Goal: Transaction & Acquisition: Purchase product/service

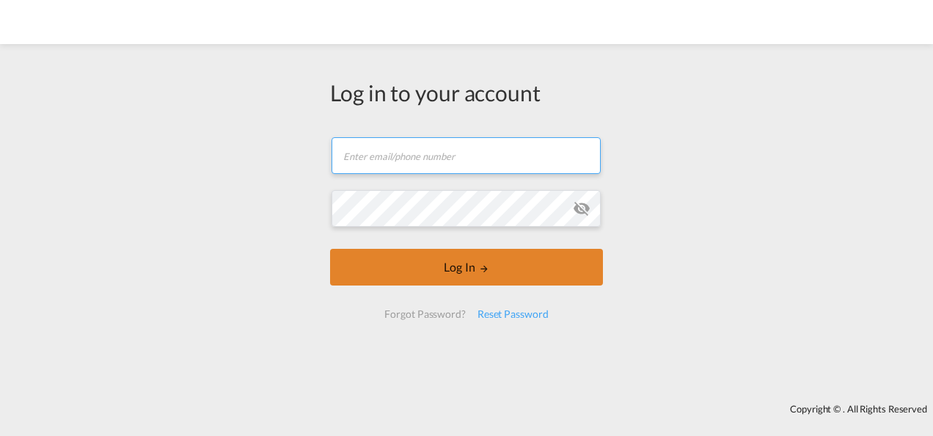
type input "luis.cruz-ff@dpworld.com"
click at [472, 276] on button "Log In" at bounding box center [466, 267] width 273 height 37
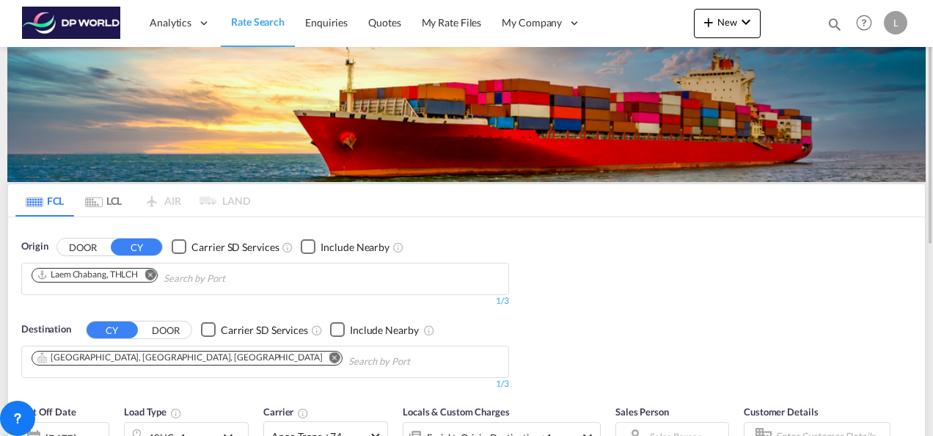
click at [150, 268] on md-icon "Remove" at bounding box center [150, 273] width 11 height 11
click at [112, 282] on input "Chips input." at bounding box center [101, 278] width 139 height 23
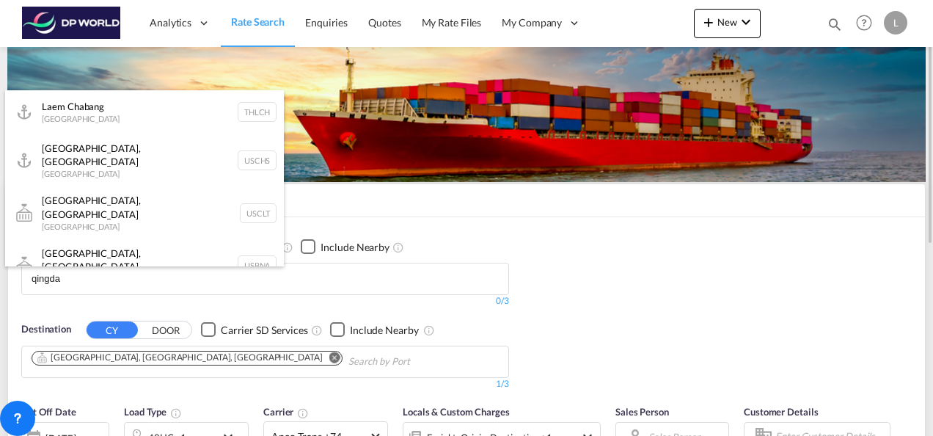
type input "[GEOGRAPHIC_DATA]"
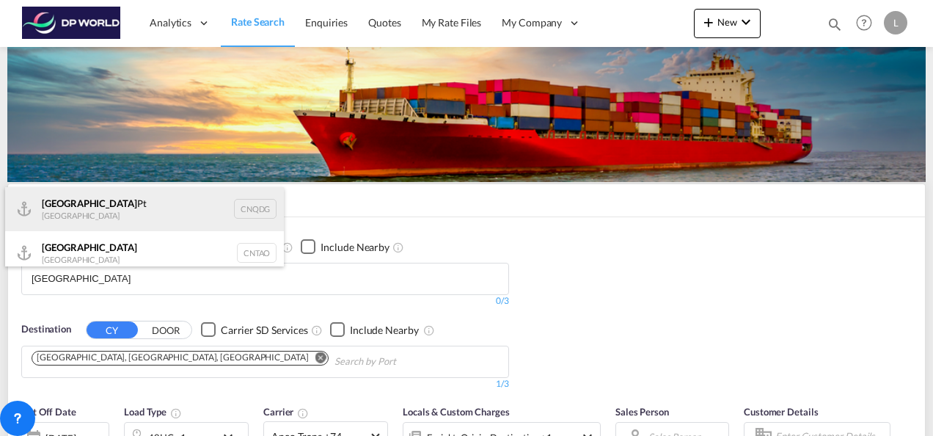
click at [80, 210] on div "Qingdao Pt China CNQDG" at bounding box center [144, 209] width 279 height 44
click at [80, 210] on md-tab-item "LCL" at bounding box center [103, 200] width 59 height 32
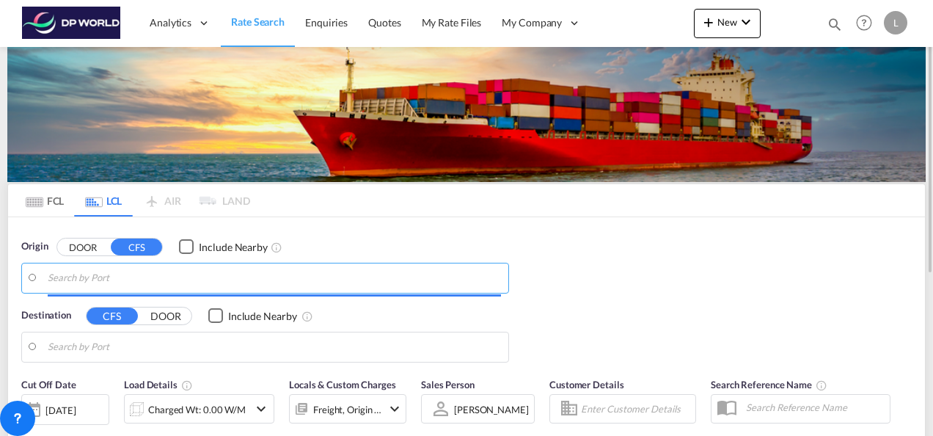
click at [91, 273] on input "Search by Port" at bounding box center [274, 278] width 453 height 22
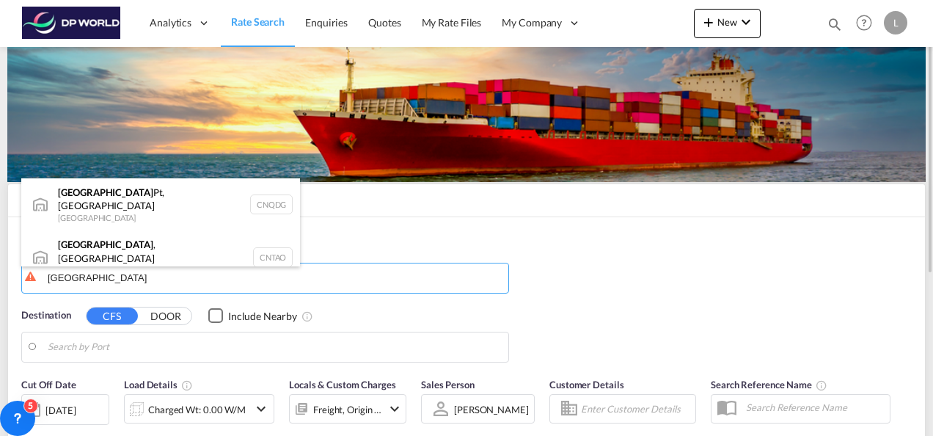
type input "[GEOGRAPHIC_DATA]"
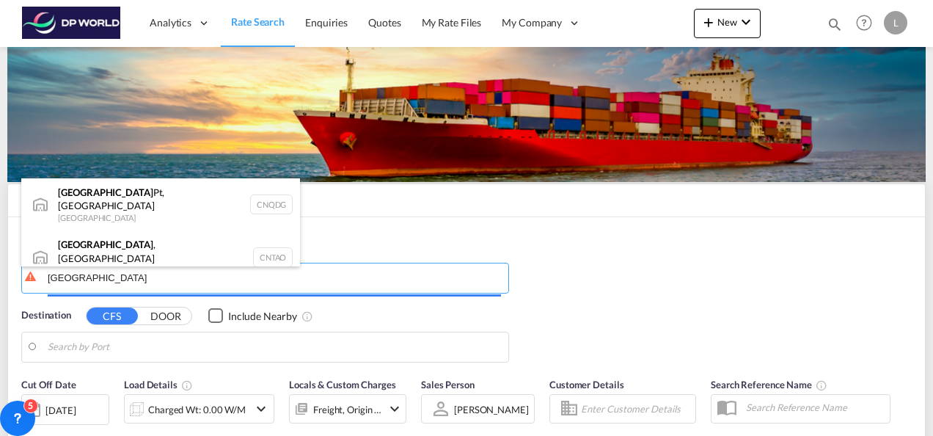
drag, startPoint x: 109, startPoint y: 272, endPoint x: 41, endPoint y: 282, distance: 68.9
click at [41, 282] on body "Analytics Dashboard Rate Search Enquiries Quotes My Rate Files My Company" at bounding box center [466, 218] width 933 height 436
drag, startPoint x: 113, startPoint y: 277, endPoint x: 65, endPoint y: 277, distance: 47.7
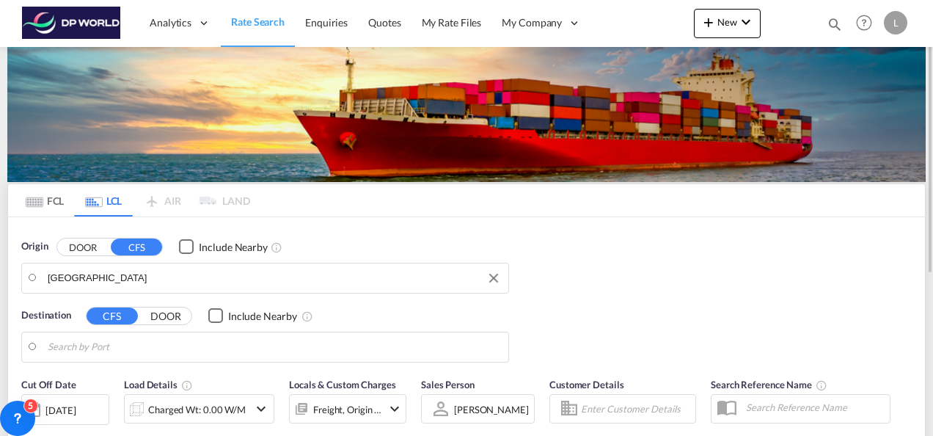
click at [176, 277] on body "Analytics Dashboard Rate Search Enquiries Quotes My Rate Files My Company" at bounding box center [466, 218] width 933 height 436
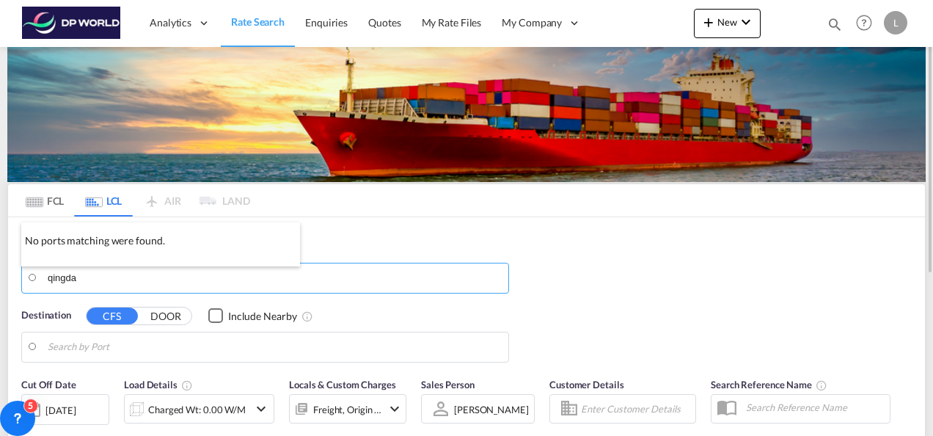
type input "[GEOGRAPHIC_DATA]"
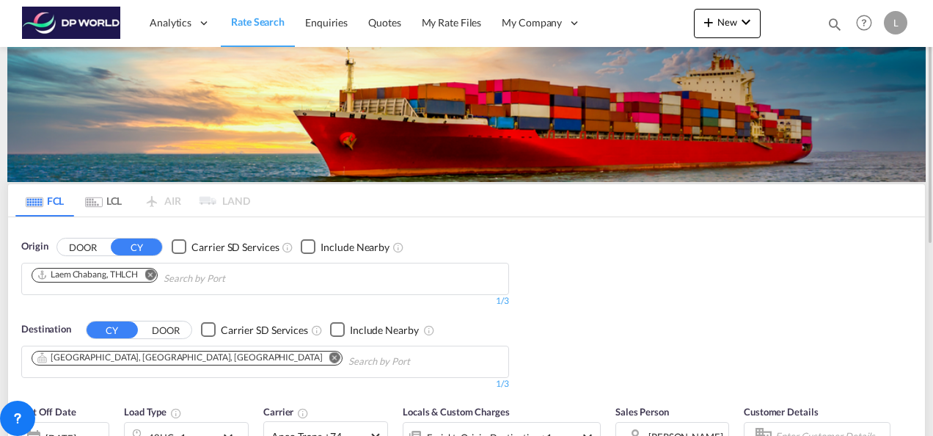
click at [150, 271] on md-icon "Remove" at bounding box center [150, 273] width 11 height 11
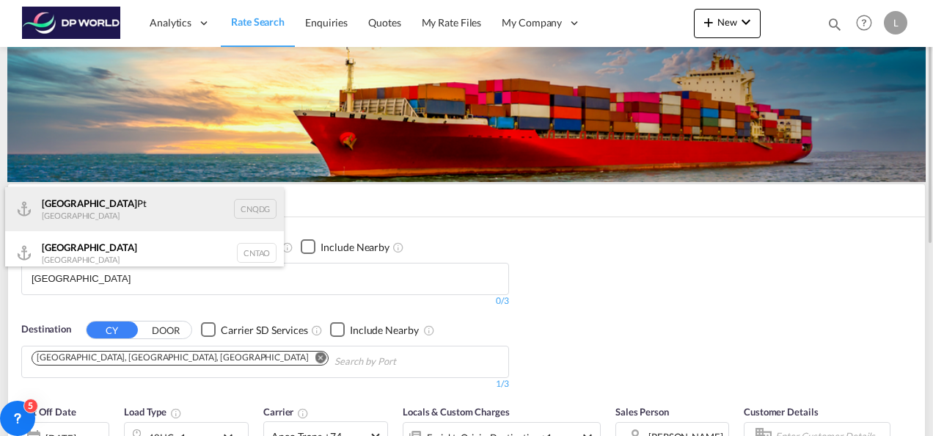
type input "[GEOGRAPHIC_DATA]"
click at [100, 200] on div "Qingdao Pt China CNQDG" at bounding box center [144, 209] width 279 height 44
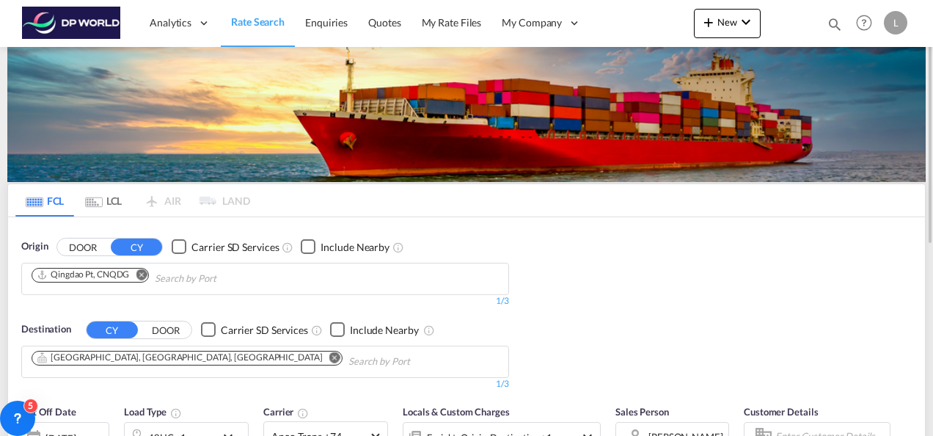
click at [329, 352] on md-icon "Remove" at bounding box center [334, 356] width 11 height 11
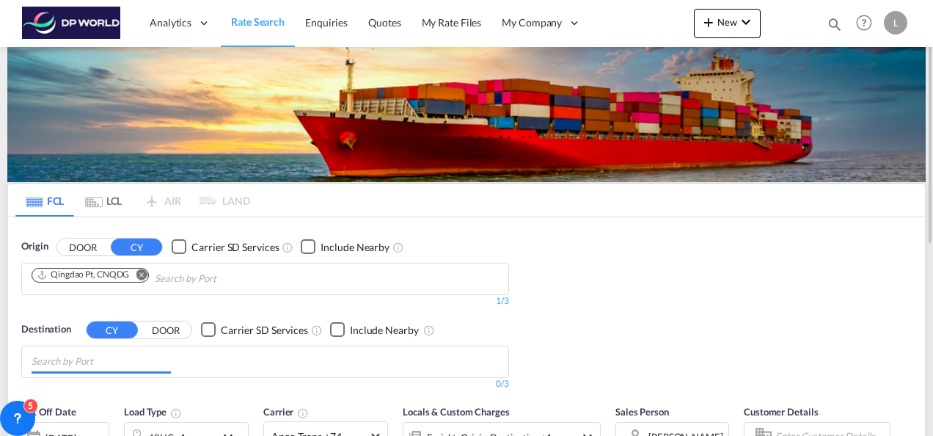
click at [104, 352] on input "Chips input." at bounding box center [101, 361] width 139 height 23
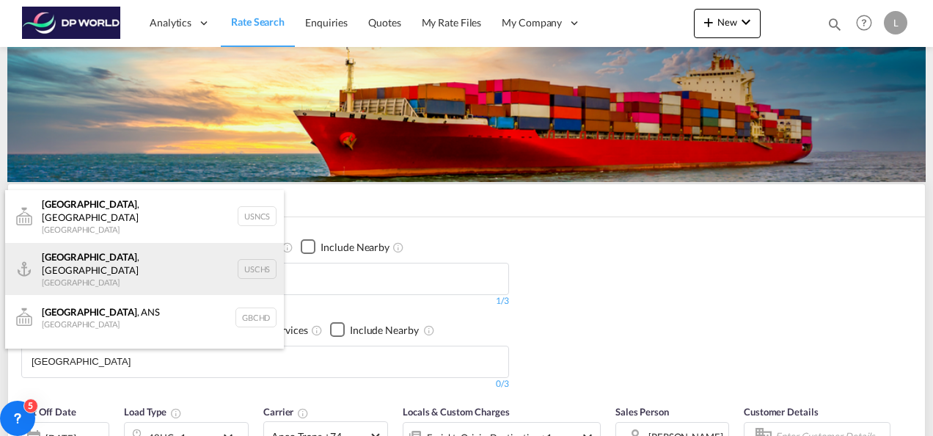
type input "[GEOGRAPHIC_DATA]"
click at [88, 264] on div "[GEOGRAPHIC_DATA] , [GEOGRAPHIC_DATA] [GEOGRAPHIC_DATA] USCHS" at bounding box center [144, 269] width 279 height 53
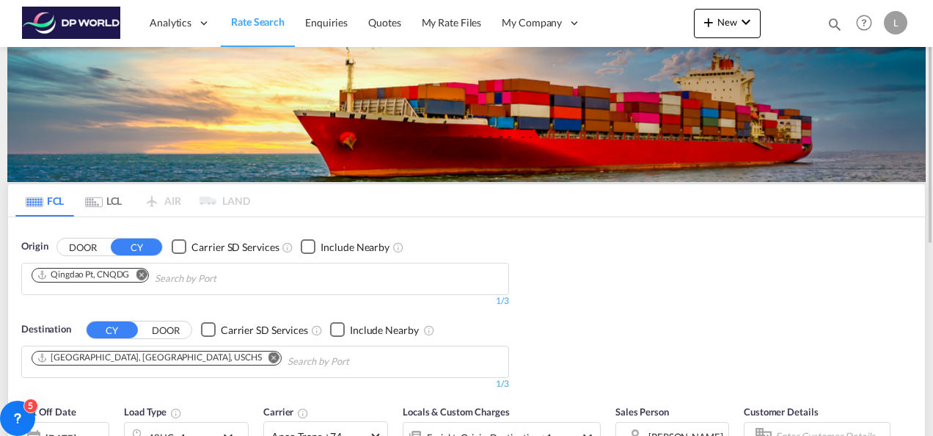
scroll to position [147, 0]
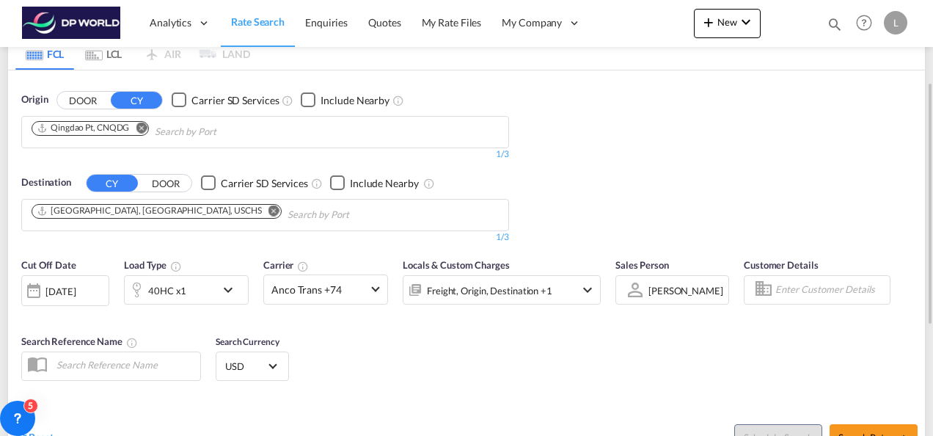
click at [684, 292] on div "[PERSON_NAME]" at bounding box center [685, 291] width 75 height 12
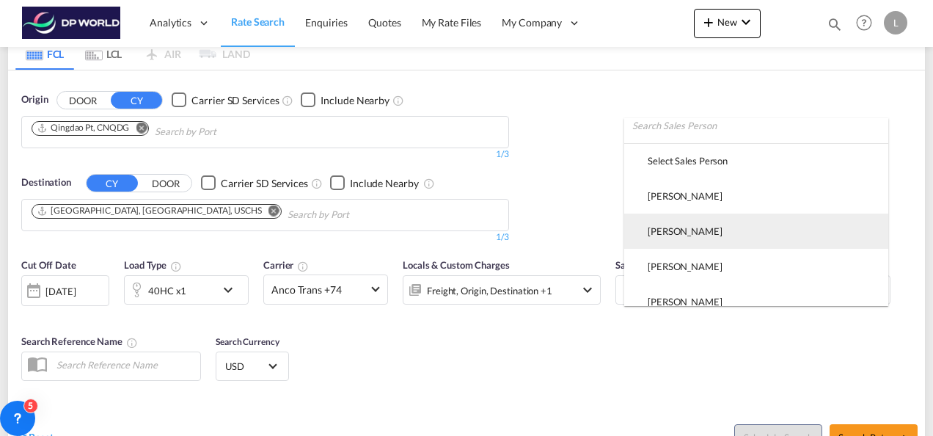
scroll to position [0, 0]
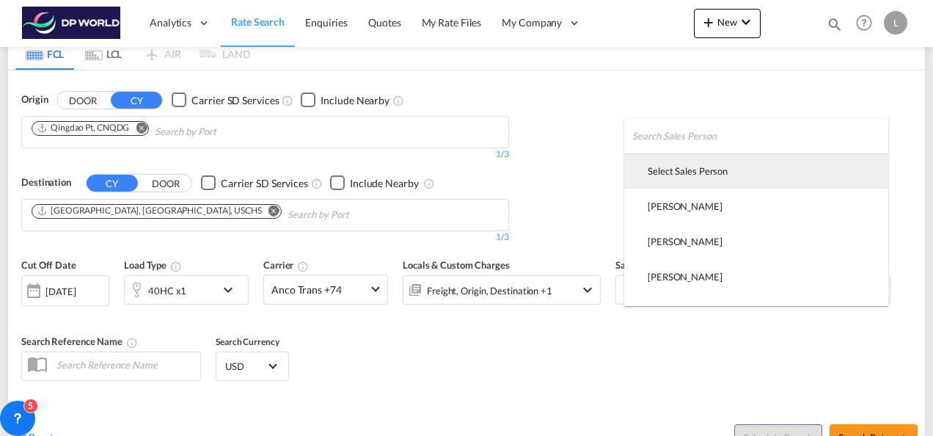
click at [665, 170] on div "Select Sales Person" at bounding box center [688, 170] width 80 height 13
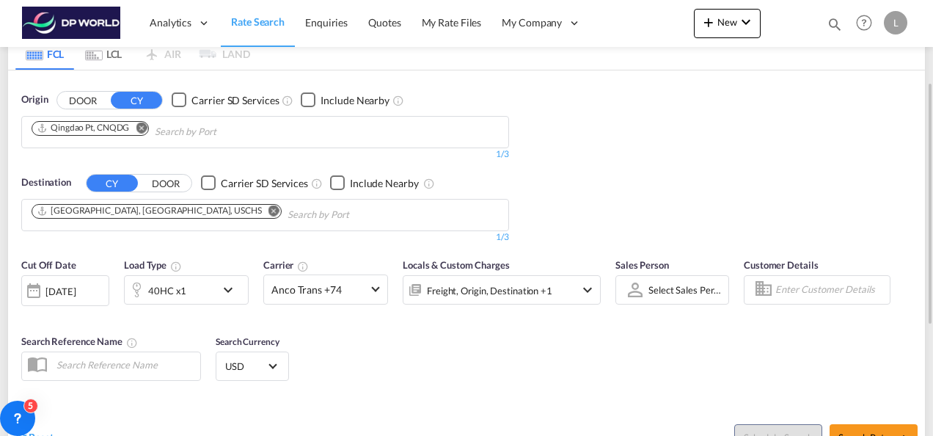
click at [695, 321] on div "Sales Person Select Sales Person Select Sales Person" at bounding box center [672, 288] width 128 height 76
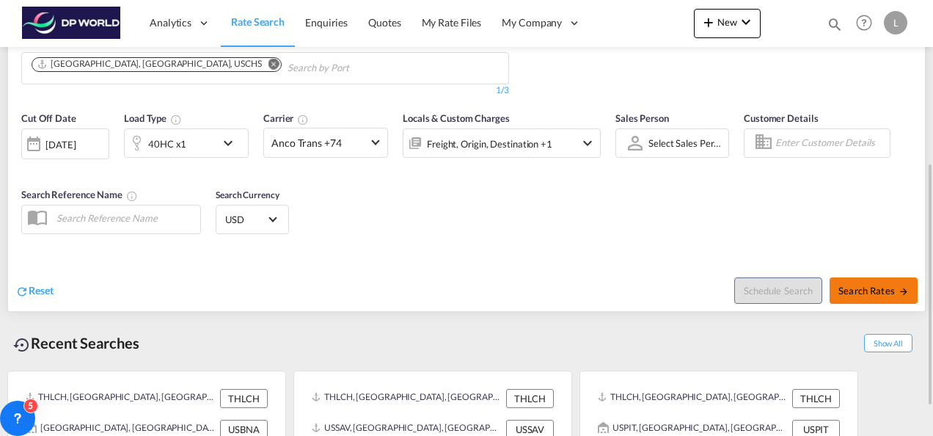
click at [870, 291] on span "Search Rates" at bounding box center [873, 291] width 70 height 12
type input "CNQDG to USCHS / [DATE]"
